Goal: Information Seeking & Learning: Find contact information

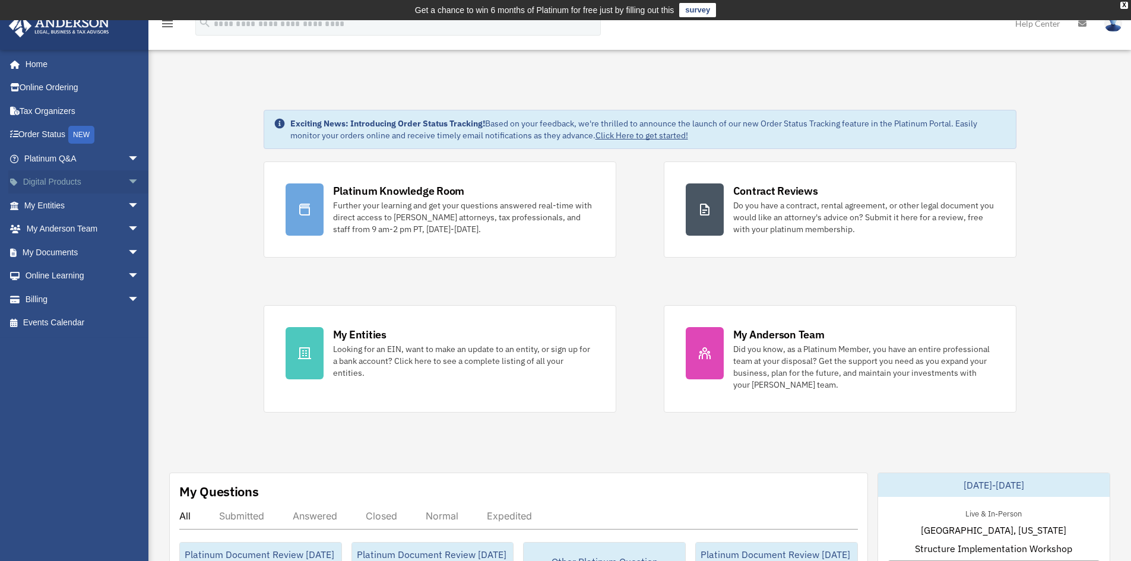
click at [130, 178] on span "arrow_drop_down" at bounding box center [140, 182] width 24 height 24
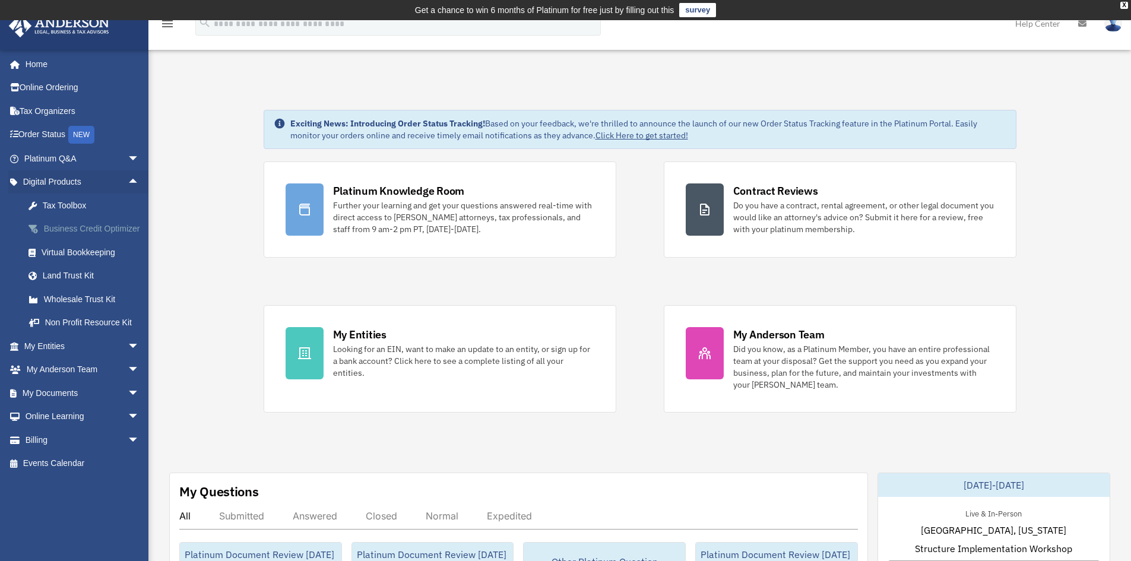
click at [68, 228] on div "Business Credit Optimizer" at bounding box center [92, 228] width 101 height 15
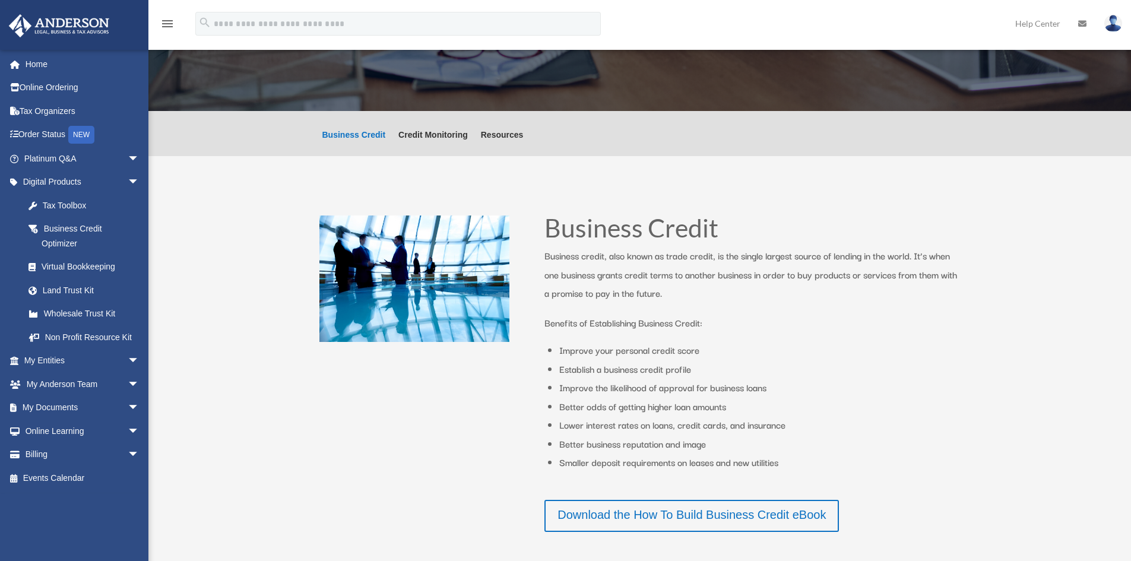
scroll to position [119, 0]
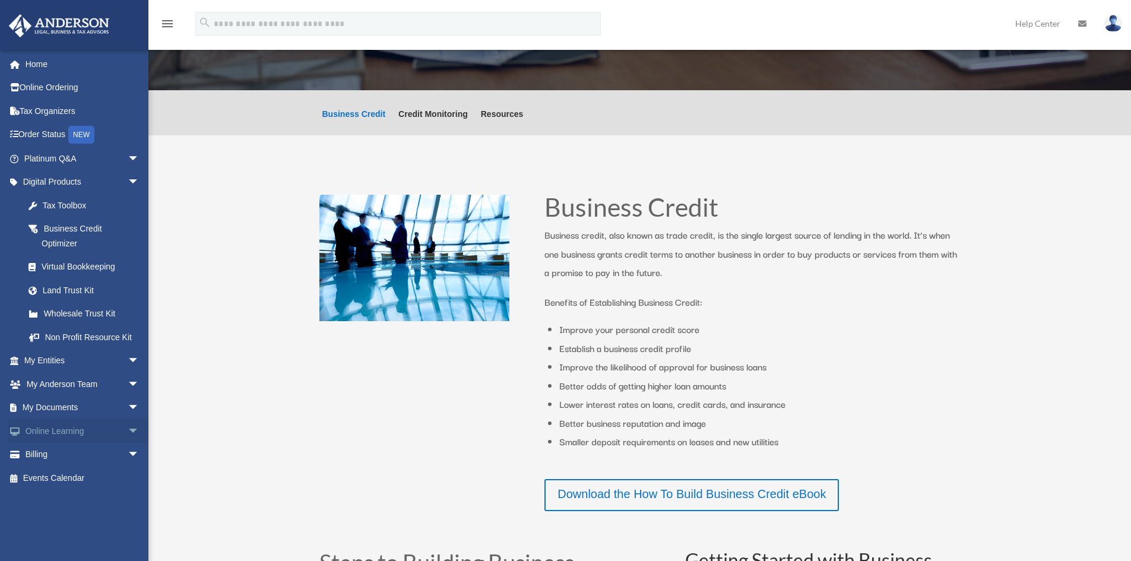
click at [128, 429] on span "arrow_drop_down" at bounding box center [140, 431] width 24 height 24
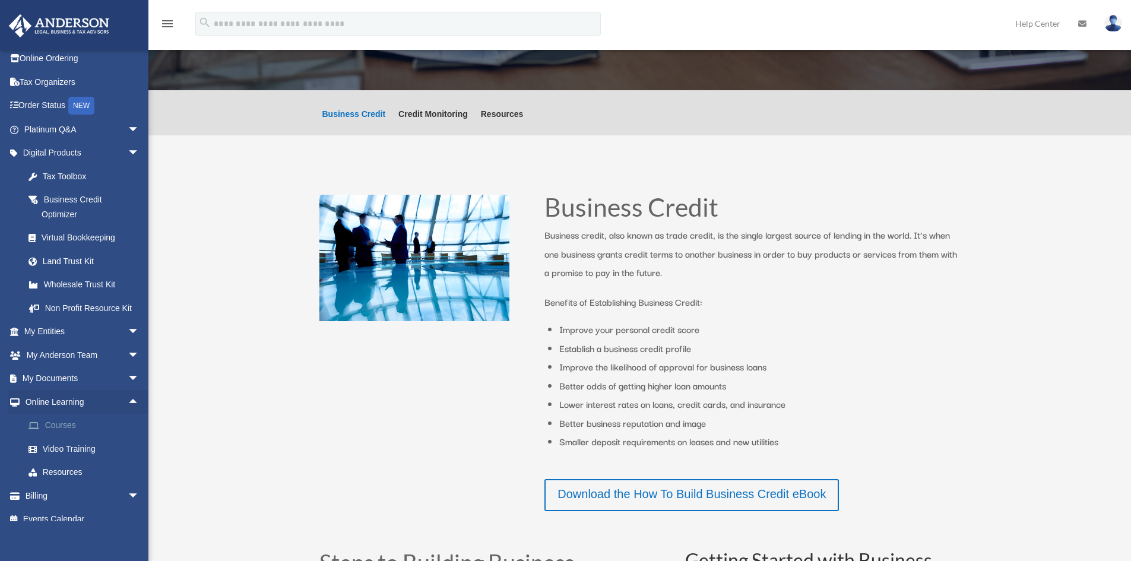
scroll to position [42, 0]
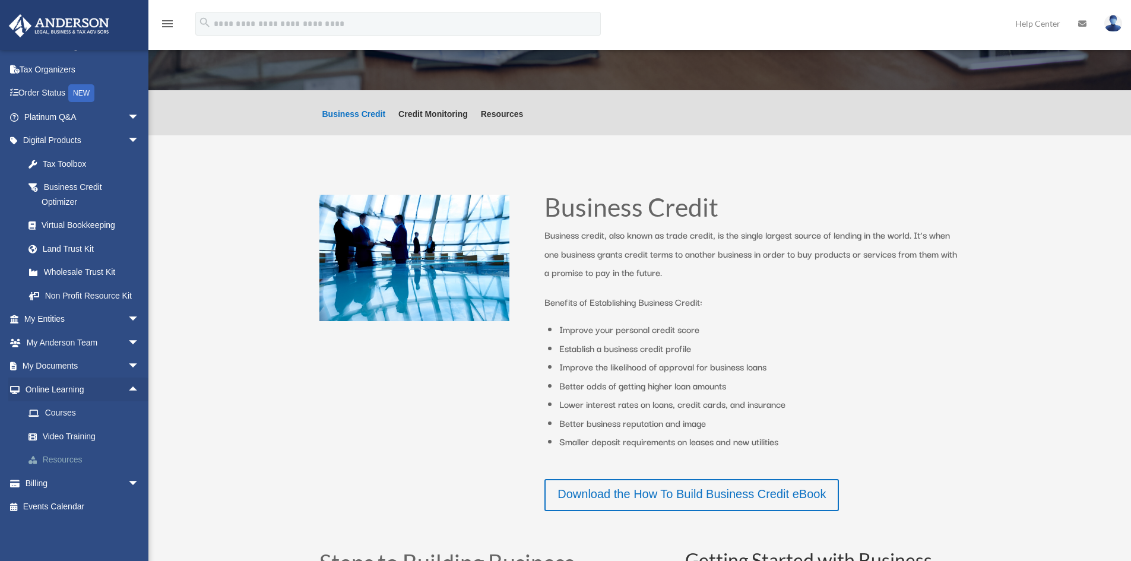
click at [75, 457] on link "Resources" at bounding box center [87, 460] width 141 height 24
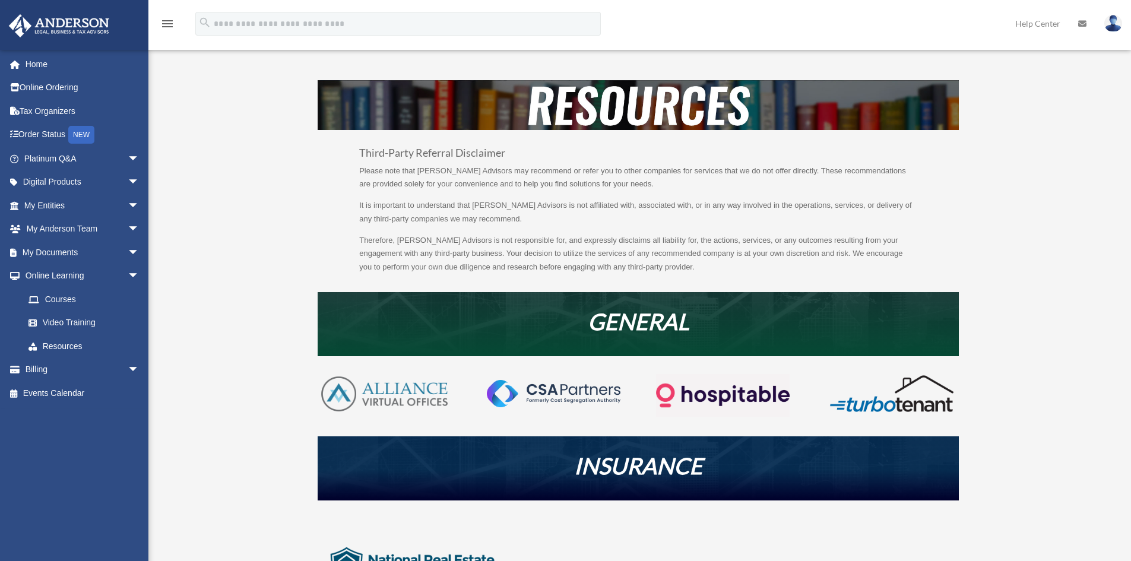
click at [51, 459] on div "bob.apples@andersonadvisors.com Sign Out bob.apples@andersonadvisors.com Home O…" at bounding box center [78, 285] width 157 height 472
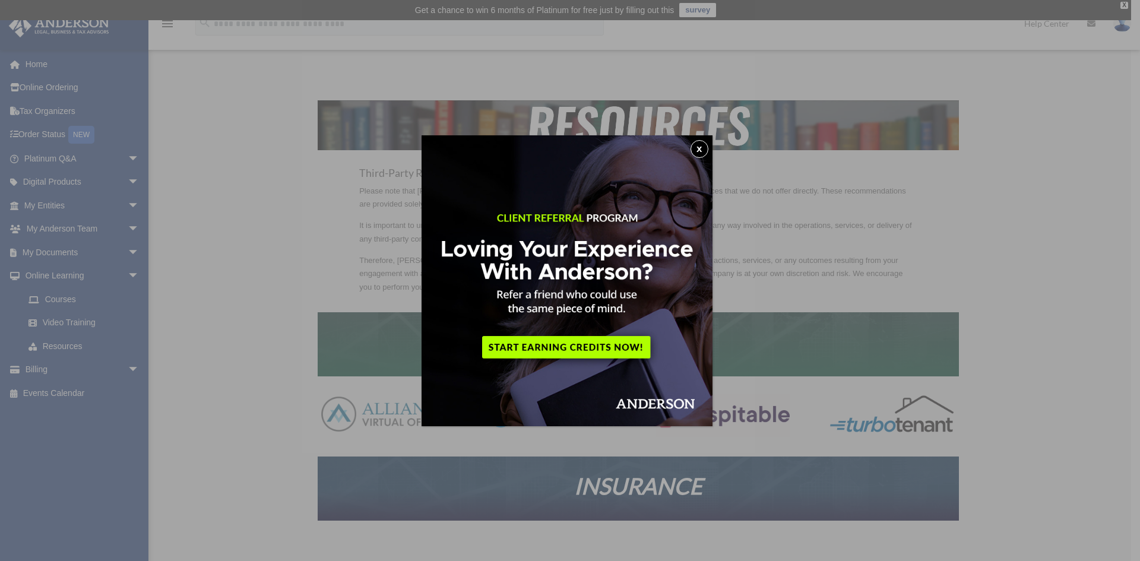
click at [703, 145] on button "x" at bounding box center [699, 149] width 18 height 18
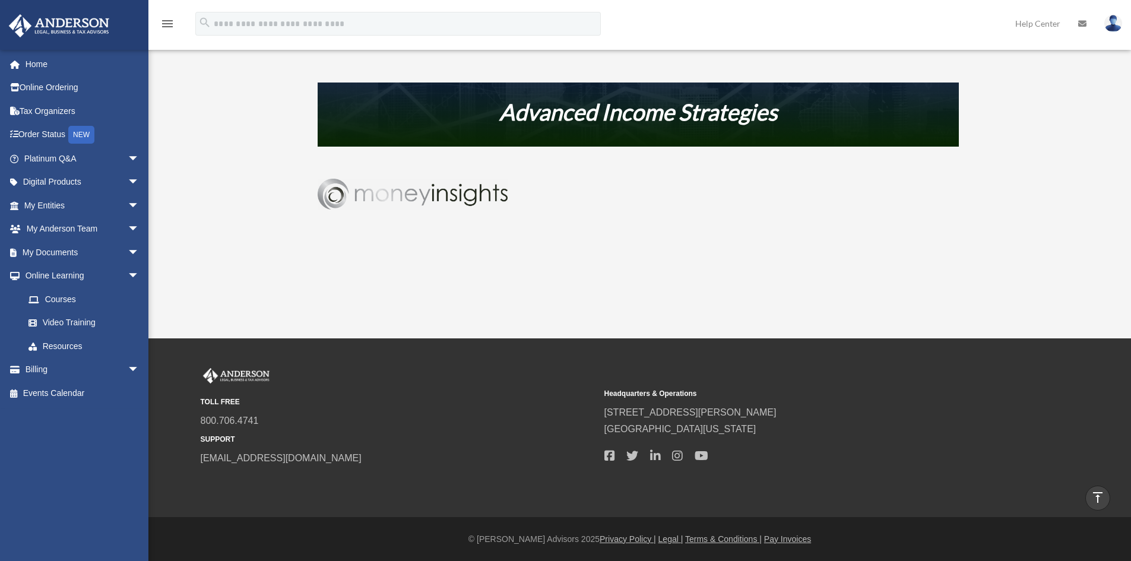
scroll to position [697, 0]
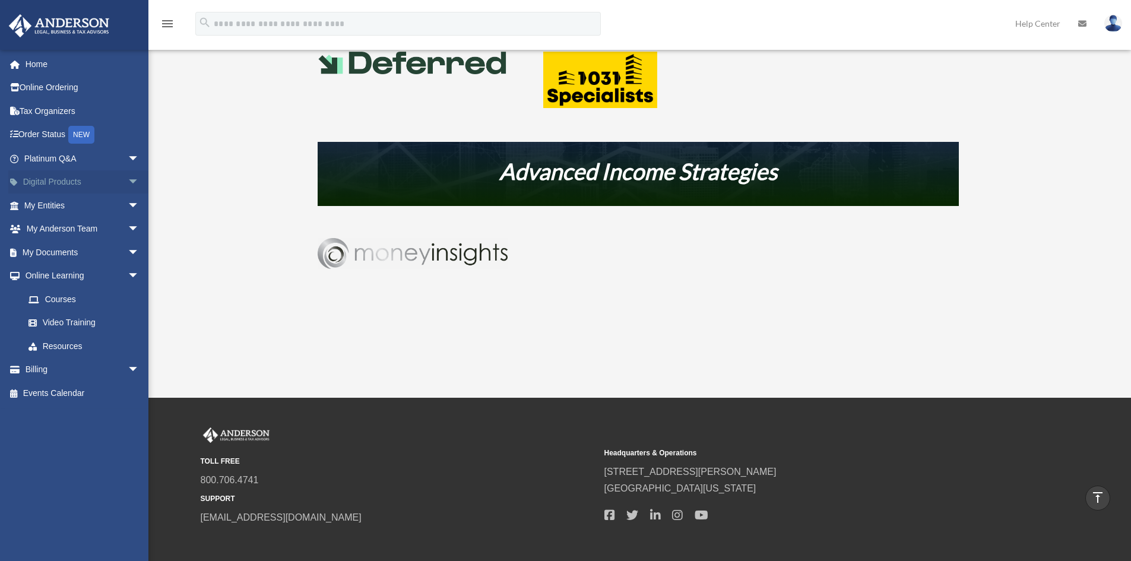
click at [128, 179] on span "arrow_drop_down" at bounding box center [140, 182] width 24 height 24
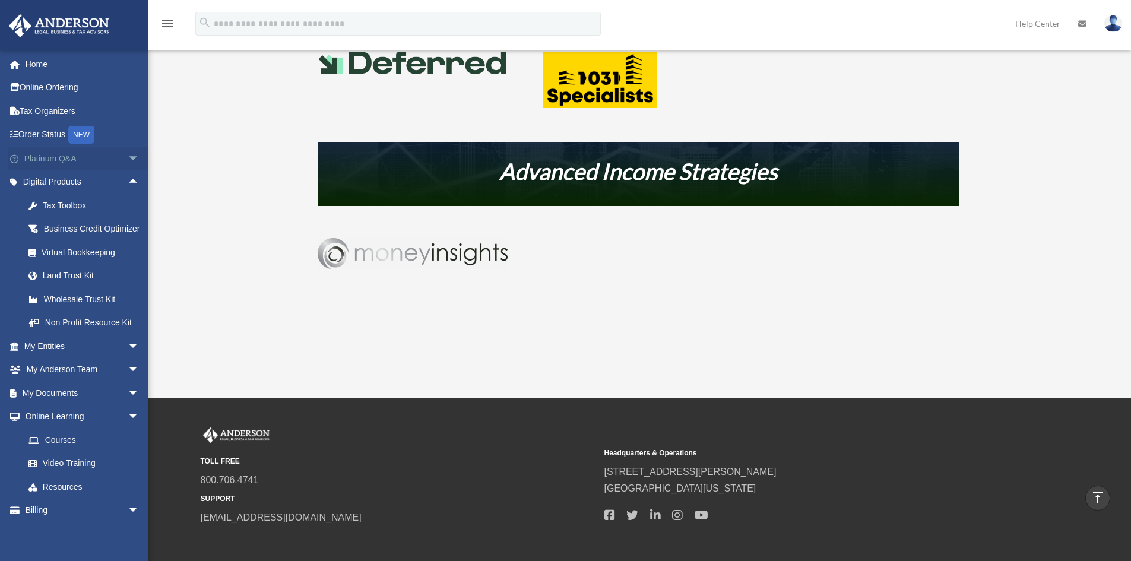
click at [128, 159] on span "arrow_drop_down" at bounding box center [140, 159] width 24 height 24
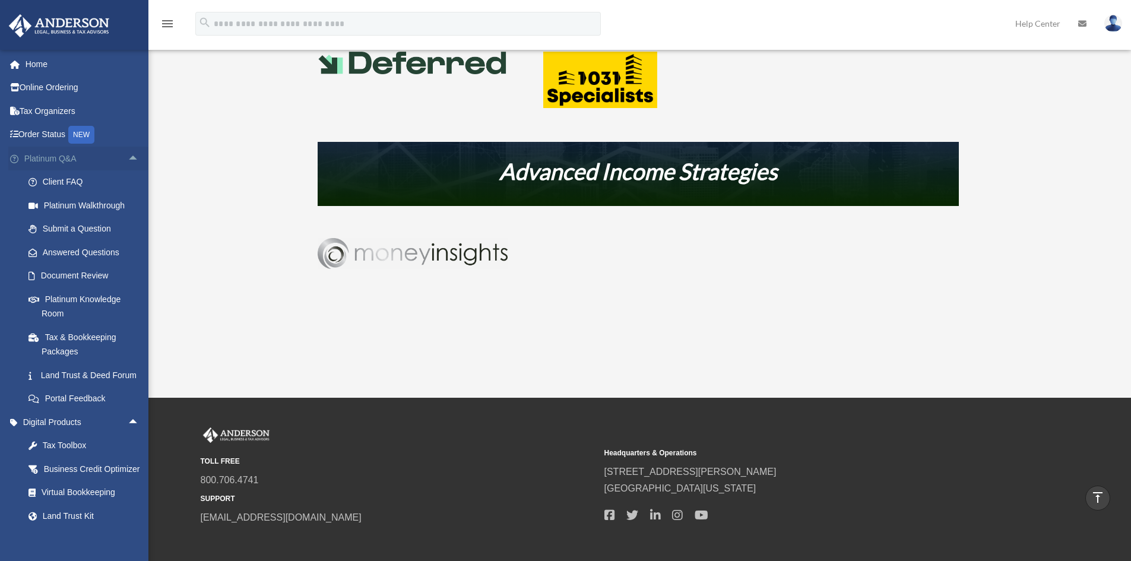
click at [128, 159] on span "arrow_drop_up" at bounding box center [140, 159] width 24 height 24
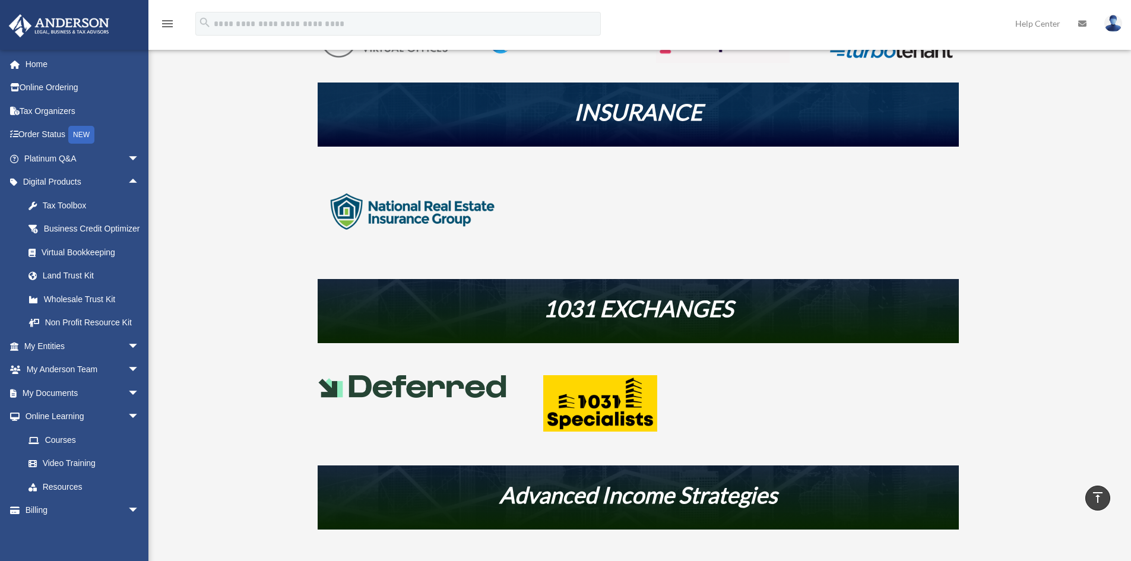
scroll to position [341, 0]
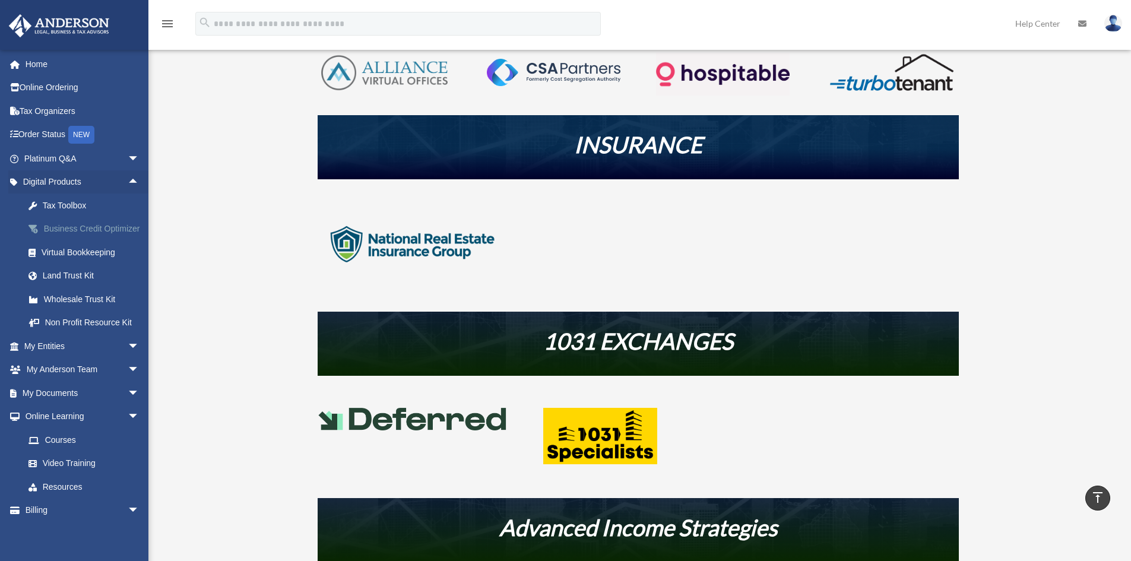
click at [69, 229] on div "Business Credit Optimizer" at bounding box center [92, 228] width 101 height 15
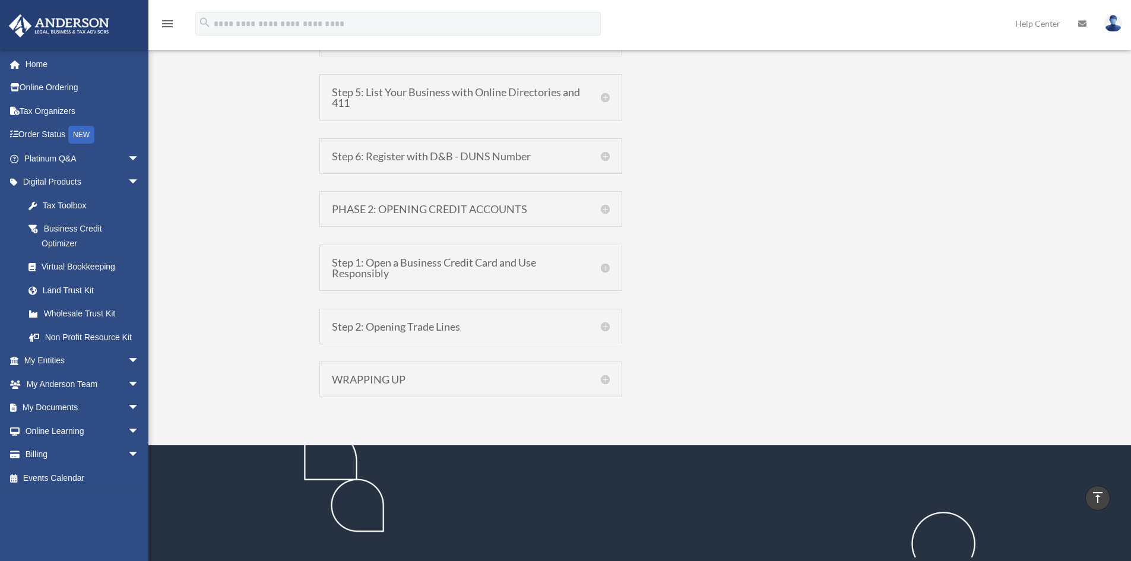
scroll to position [1128, 0]
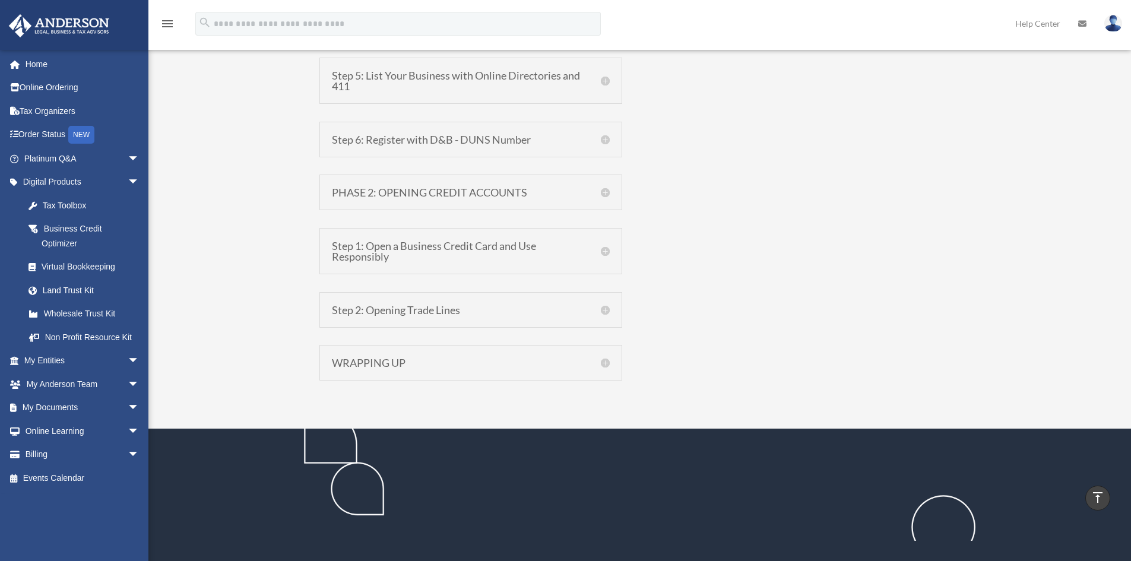
click at [420, 307] on h5 "Step 2: Opening Trade Lines" at bounding box center [471, 310] width 278 height 11
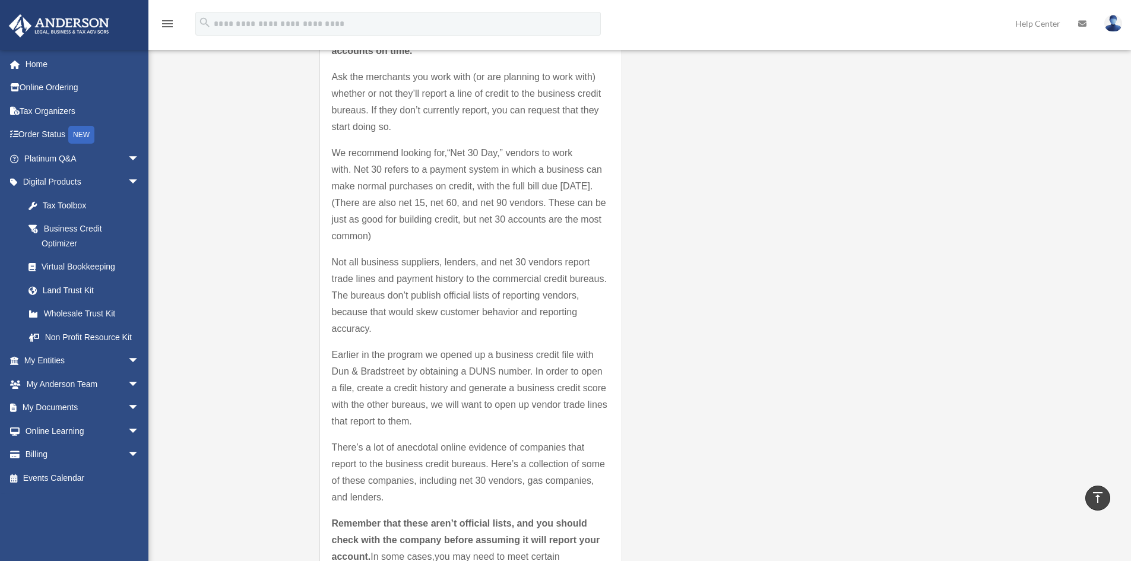
scroll to position [1543, 0]
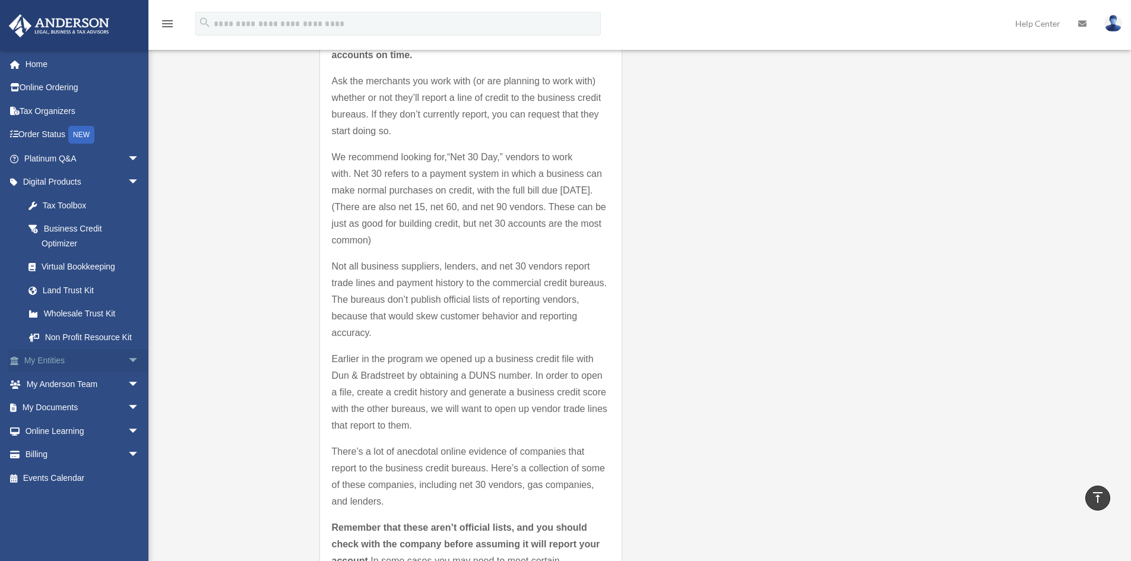
click at [128, 360] on span "arrow_drop_down" at bounding box center [140, 361] width 24 height 24
click at [128, 359] on span "arrow_drop_up" at bounding box center [140, 361] width 24 height 24
click at [128, 408] on span "arrow_drop_down" at bounding box center [140, 408] width 24 height 24
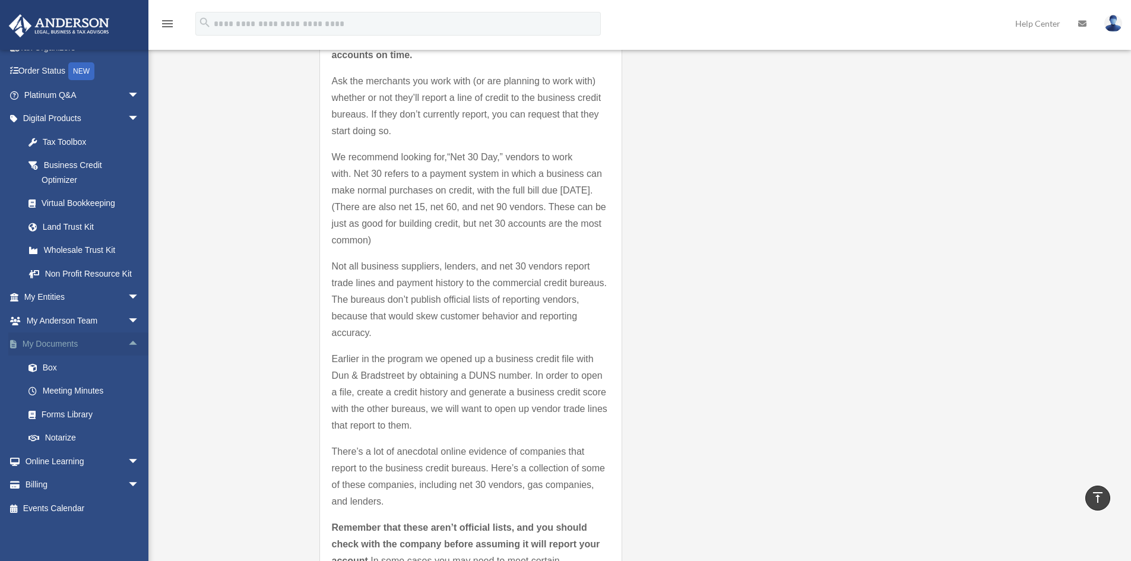
scroll to position [65, 0]
click at [128, 342] on span "arrow_drop_up" at bounding box center [140, 343] width 24 height 24
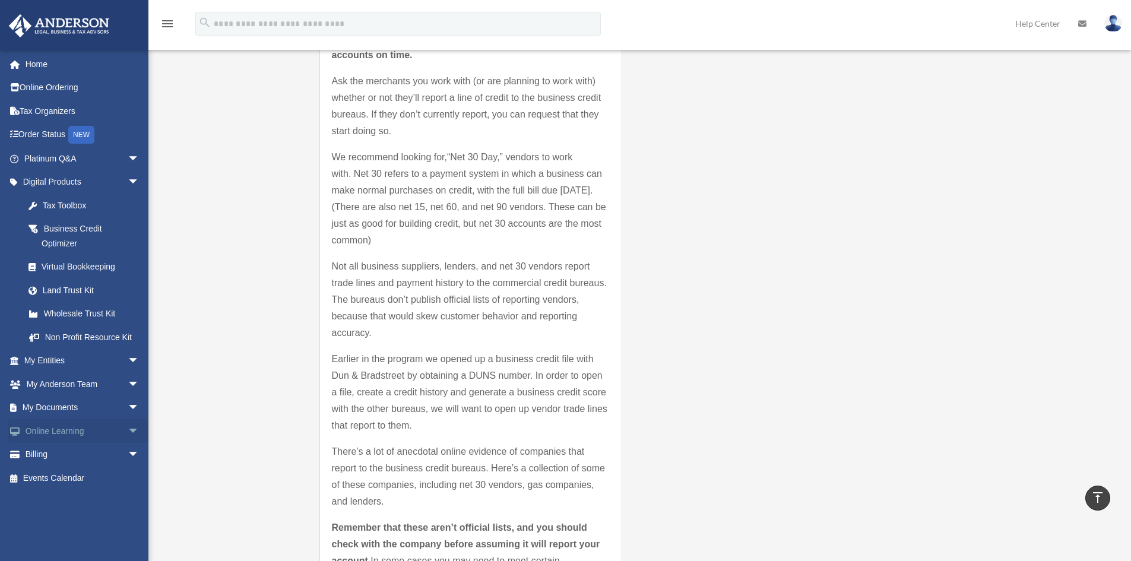
click at [128, 427] on span "arrow_drop_down" at bounding box center [140, 431] width 24 height 24
click at [64, 501] on link "Resources" at bounding box center [87, 502] width 141 height 24
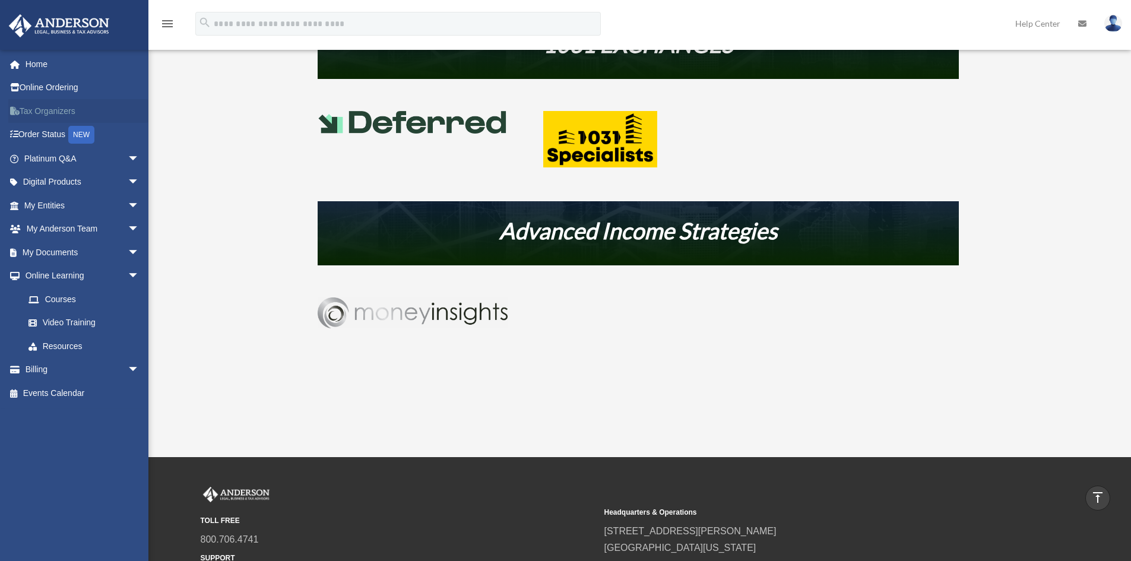
scroll to position [579, 0]
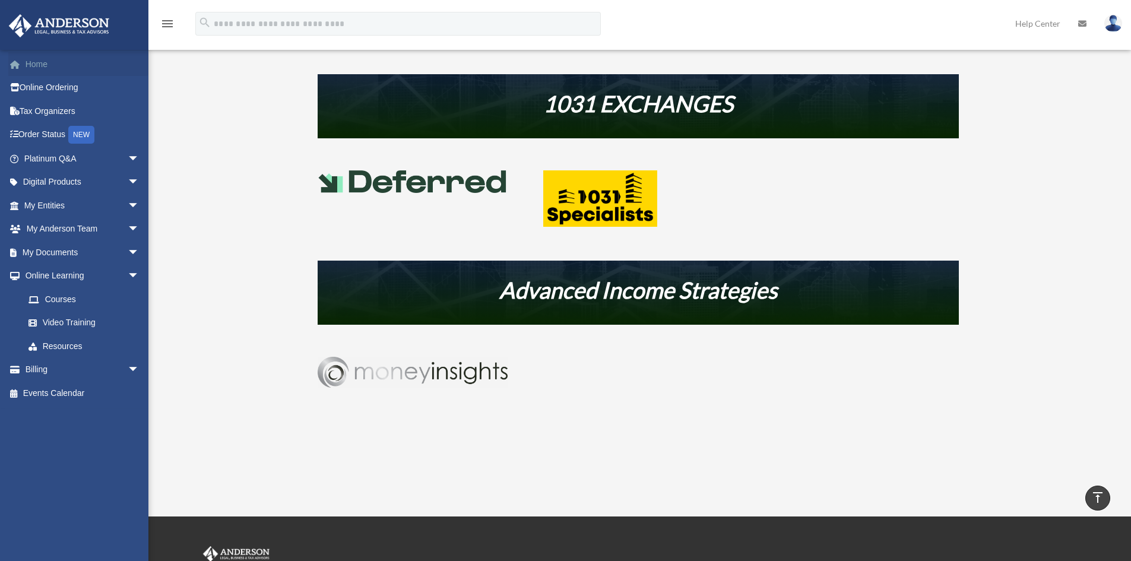
click at [45, 65] on link "Home" at bounding box center [82, 64] width 149 height 24
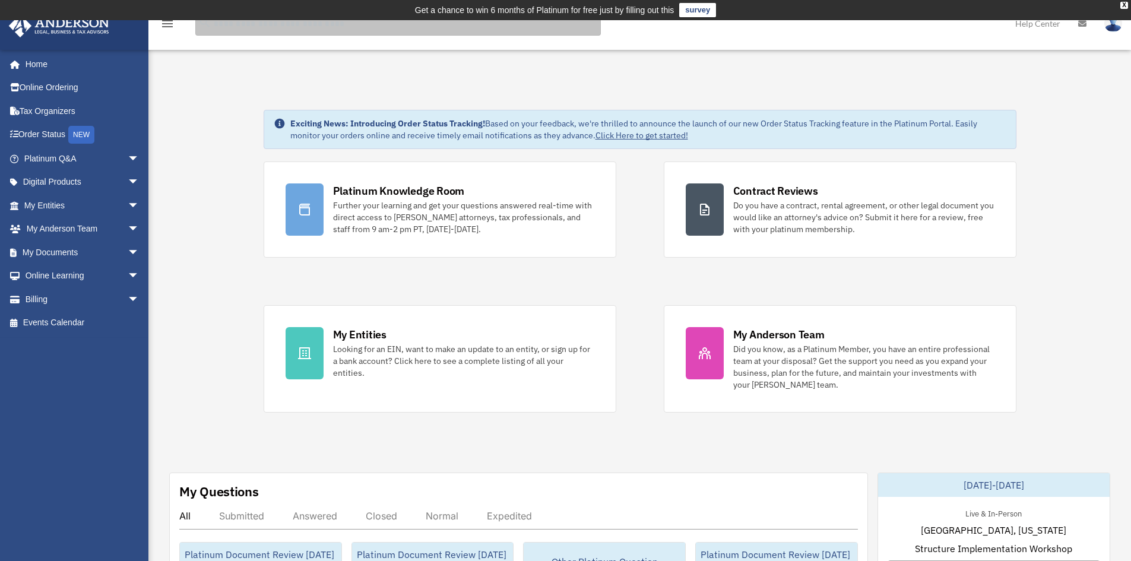
click at [240, 25] on input "search" at bounding box center [397, 24] width 405 height 24
type input "******"
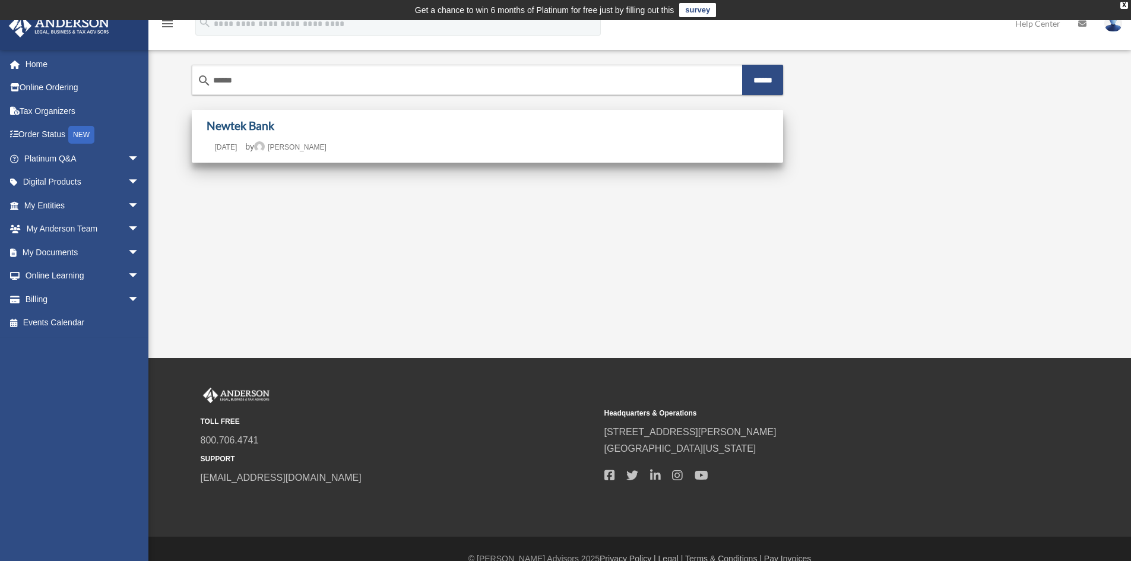
click at [248, 125] on link "Newtek Bank" at bounding box center [241, 126] width 68 height 14
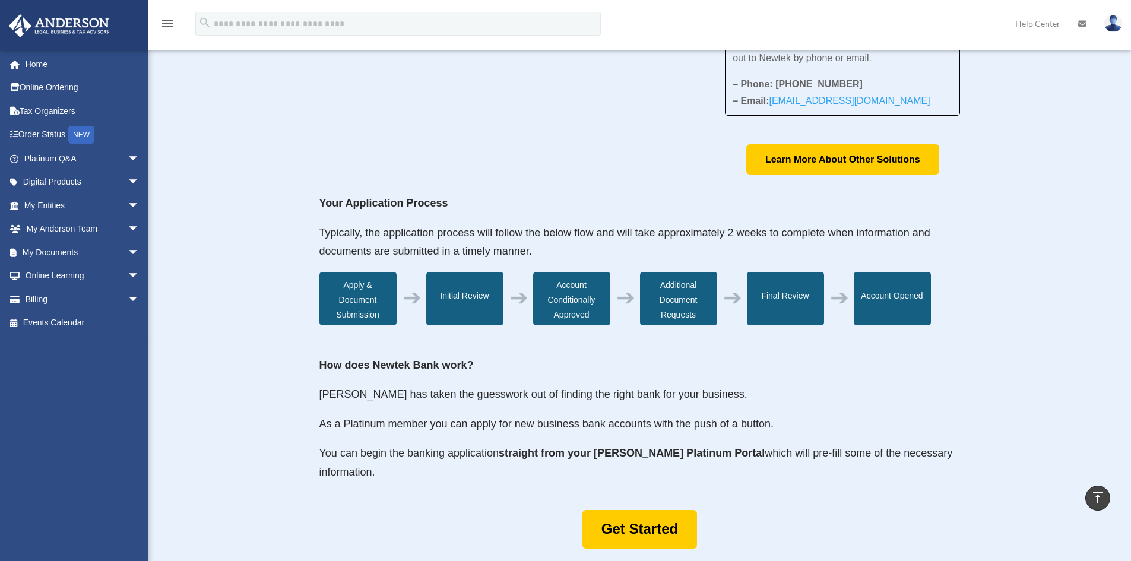
scroll to position [237, 0]
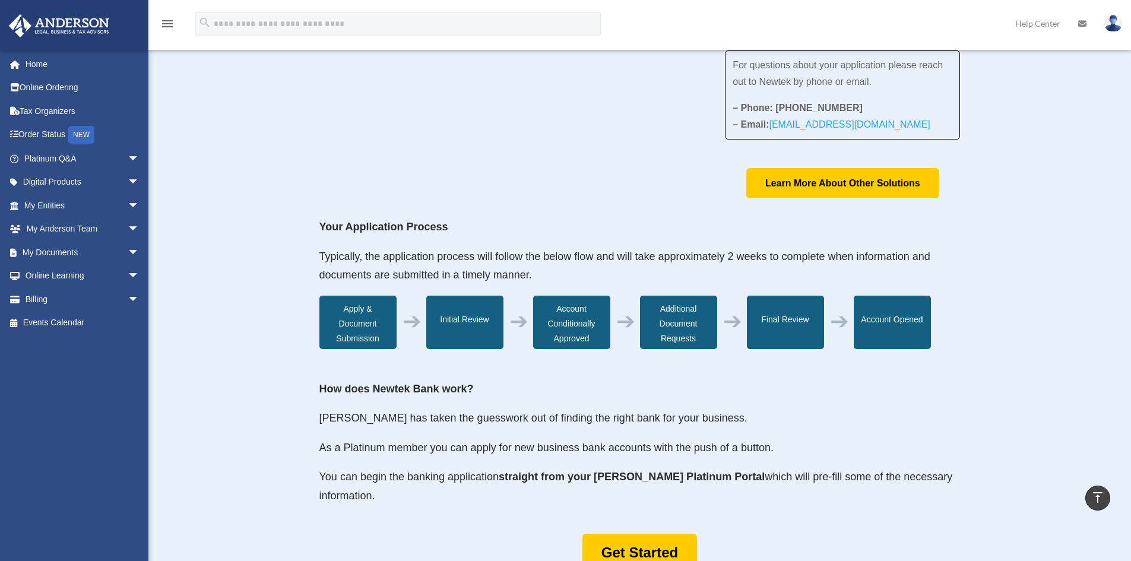
drag, startPoint x: 934, startPoint y: 126, endPoint x: 713, endPoint y: 58, distance: 231.5
click at [713, 58] on div "For questions about your application please reach out to Newtek by phone or ema…" at bounding box center [639, 44] width 641 height 310
click at [893, 101] on p "– Phone: [PHONE_NUMBER] – Email: [EMAIL_ADDRESS][DOMAIN_NAME]" at bounding box center [843, 116] width 220 height 33
drag, startPoint x: 928, startPoint y: 124, endPoint x: 757, endPoint y: 91, distance: 174.2
click at [757, 91] on div "For questions about your application please reach out to Newtek by phone or ema…" at bounding box center [843, 95] width 220 height 76
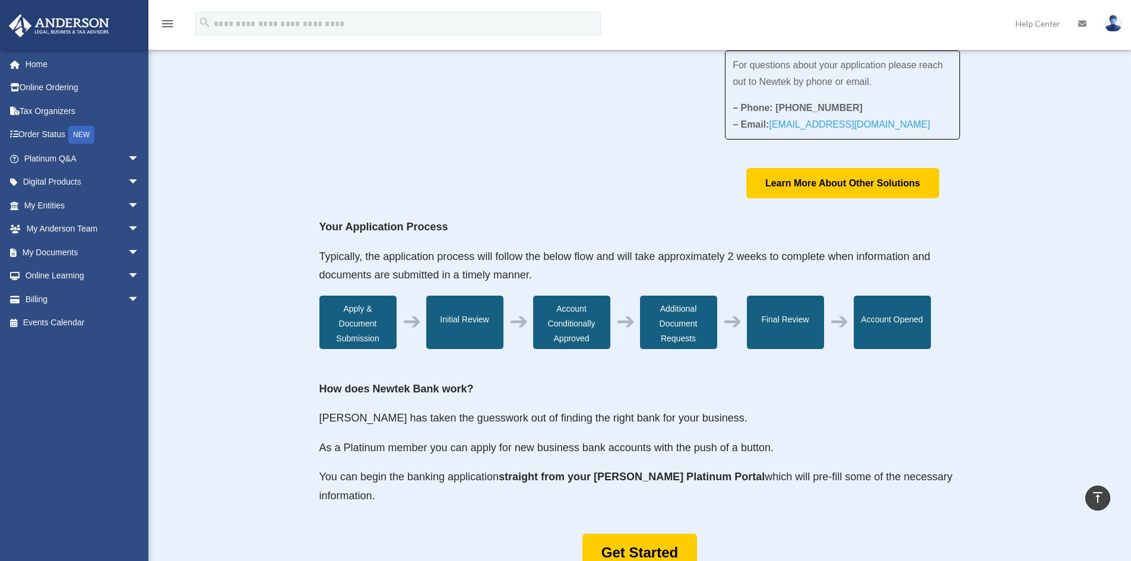
copy div "Newtek by phone or email. – Phone: 866-820-8891 – Email: BusinessSupport@newtek…"
